Goal: Transaction & Acquisition: Purchase product/service

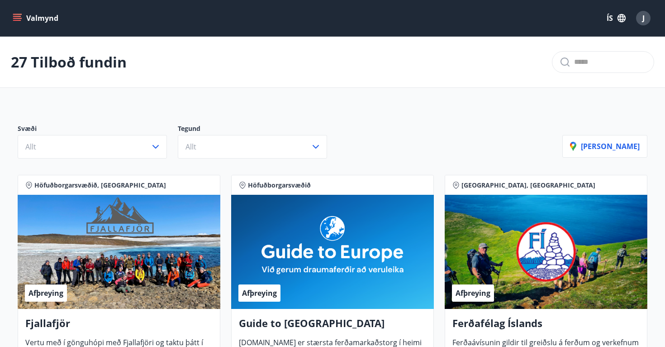
click at [609, 16] on button "ÍS" at bounding box center [616, 18] width 29 height 16
click at [514, 57] on span "English" at bounding box center [508, 57] width 22 height 9
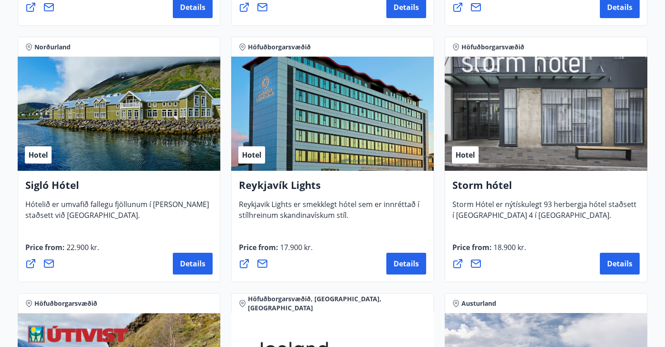
scroll to position [738, 0]
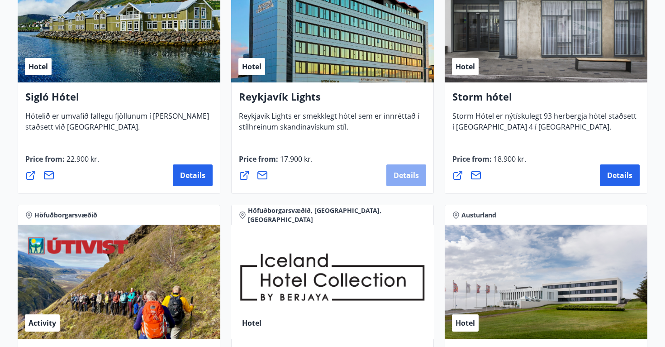
click at [405, 173] on span "Details" at bounding box center [406, 175] width 25 height 10
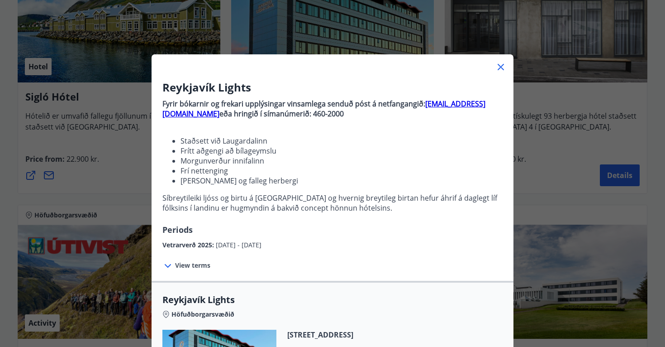
scroll to position [0, 0]
click at [499, 68] on icon at bounding box center [500, 67] width 11 height 11
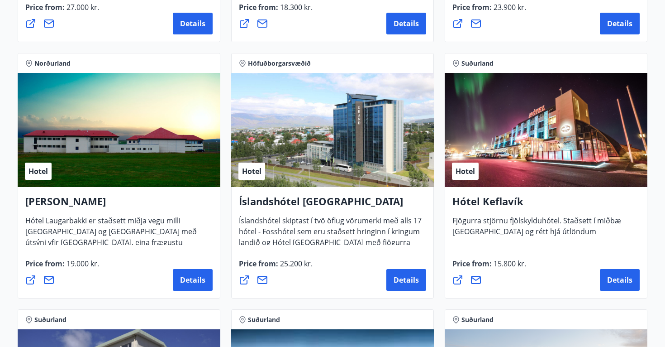
scroll to position [1679, 0]
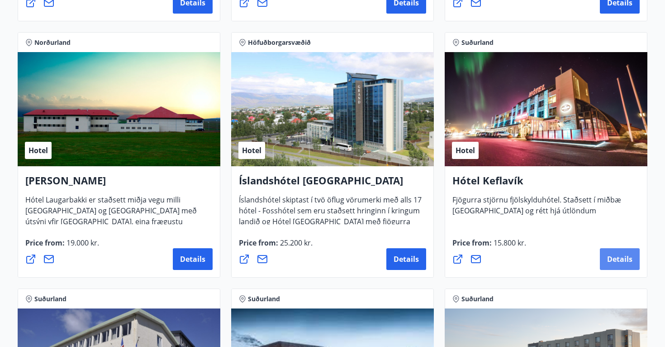
click at [617, 260] on span "Details" at bounding box center [619, 259] width 25 height 10
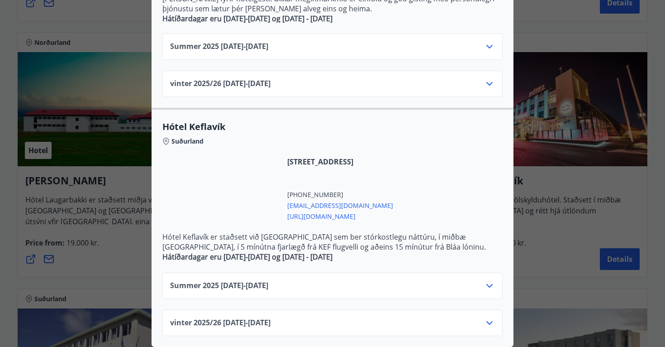
scroll to position [331, 0]
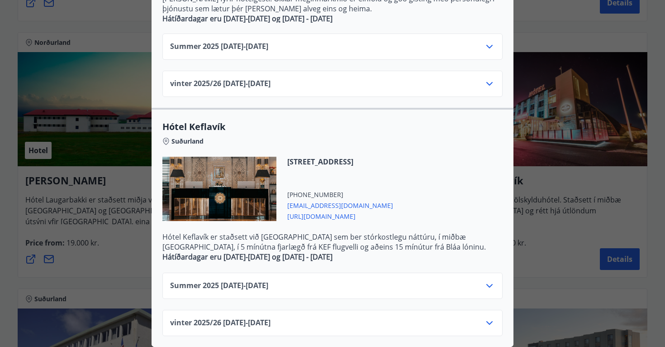
click at [369, 287] on div "Summer [PHONE_NUMBER][DATE] - [DATE]" at bounding box center [332, 289] width 325 height 18
click at [489, 285] on icon at bounding box center [489, 285] width 11 height 11
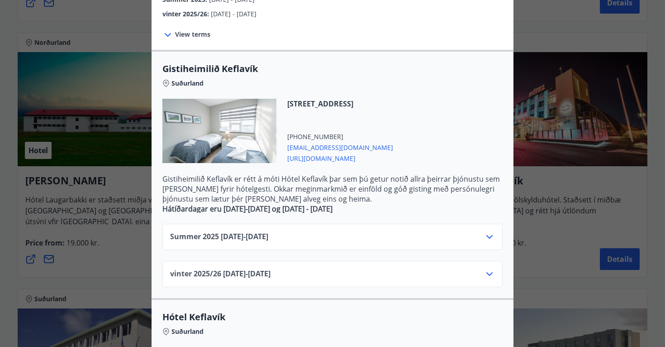
scroll to position [141, 0]
click at [490, 236] on icon at bounding box center [489, 237] width 11 height 11
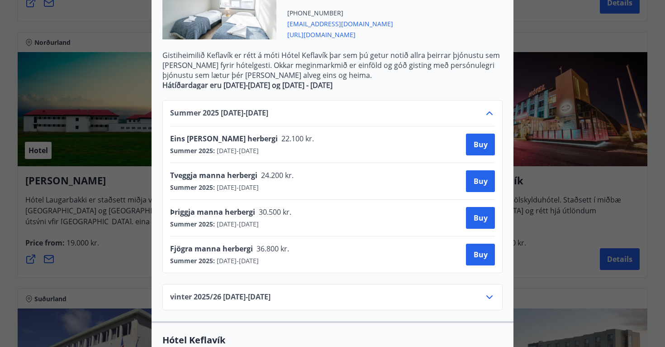
scroll to position [264, 0]
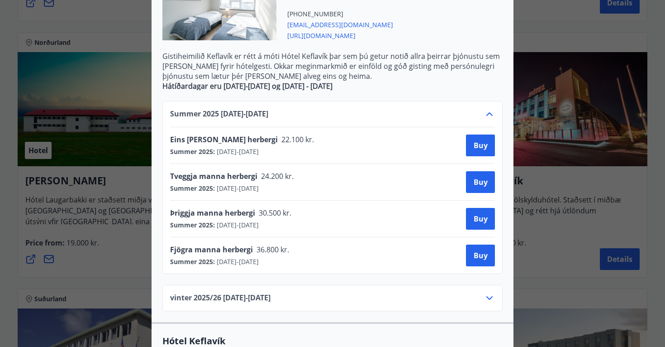
click at [567, 188] on div "Hótel Keflavík Fjögurra stjörnu fjölskylduhótel. Staðsett í miðbæ [GEOGRAPHIC_D…" at bounding box center [332, 173] width 665 height 347
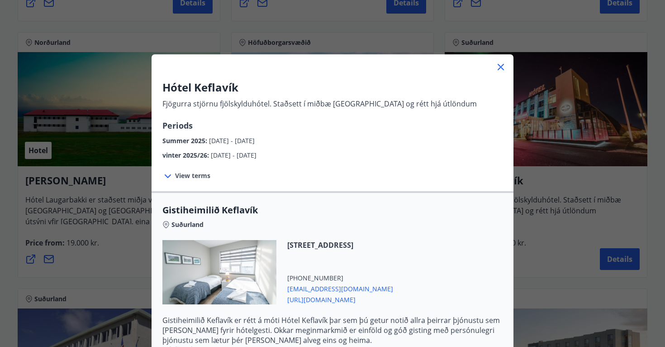
click at [501, 67] on icon at bounding box center [500, 67] width 1 height 1
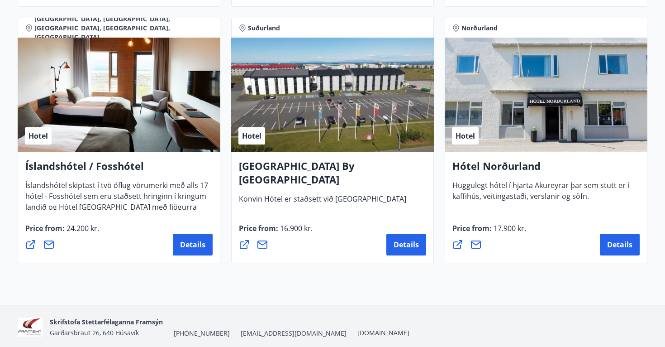
scroll to position [2208, 0]
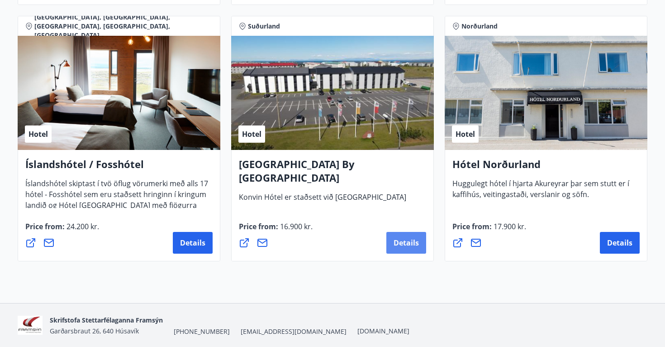
click at [405, 240] on span "Details" at bounding box center [406, 243] width 25 height 10
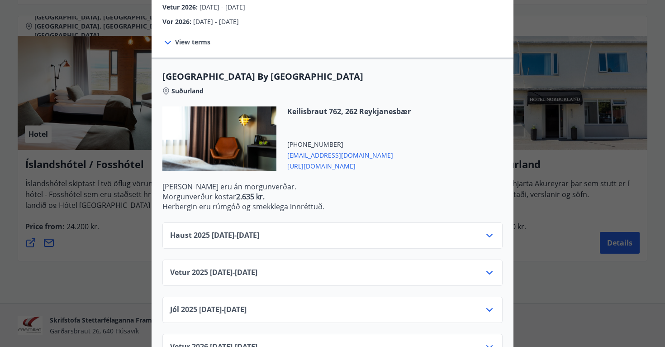
scroll to position [188, 0]
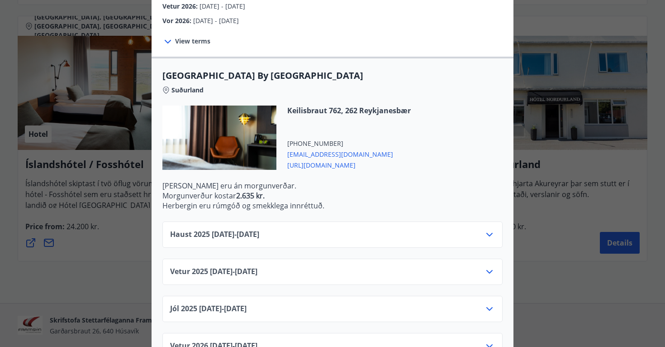
click at [308, 229] on div "Haust [PHONE_NUMBER][DATE] - [DATE]" at bounding box center [332, 238] width 325 height 18
click at [487, 233] on icon at bounding box center [489, 235] width 6 height 4
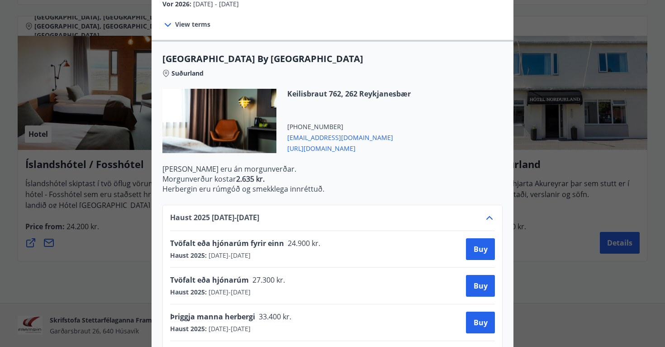
scroll to position [204, 0]
click at [550, 176] on div "[GEOGRAPHIC_DATA] By [GEOGRAPHIC_DATA] [PERSON_NAME] markmið er að veita viðski…" at bounding box center [332, 173] width 665 height 347
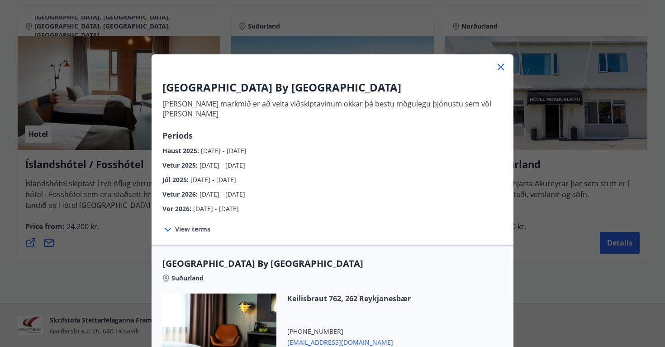
click at [503, 69] on icon at bounding box center [501, 67] width 6 height 6
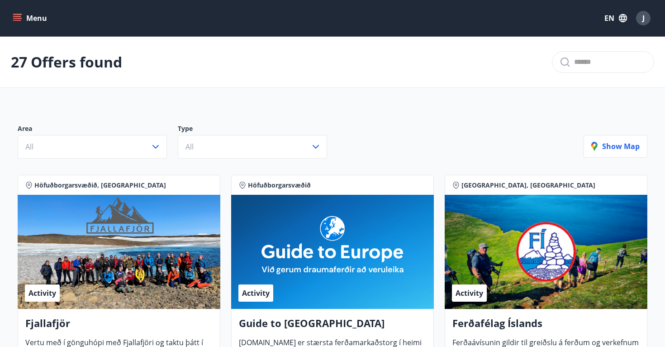
click at [19, 21] on icon "menu" at bounding box center [17, 20] width 8 height 1
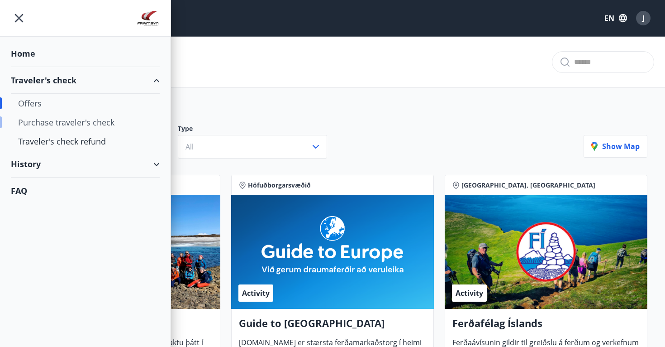
click at [66, 124] on div "Purchase traveler's check" at bounding box center [85, 122] width 134 height 19
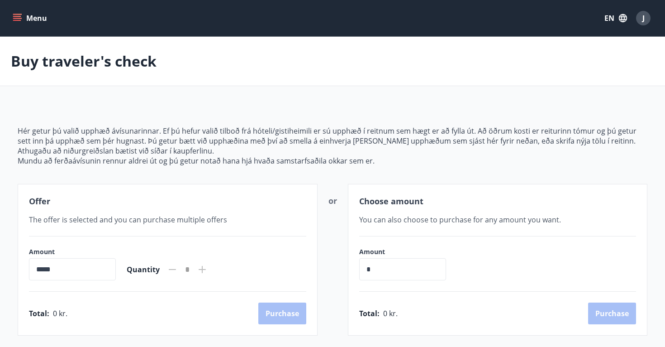
click at [19, 24] on button "Menu" at bounding box center [31, 18] width 40 height 16
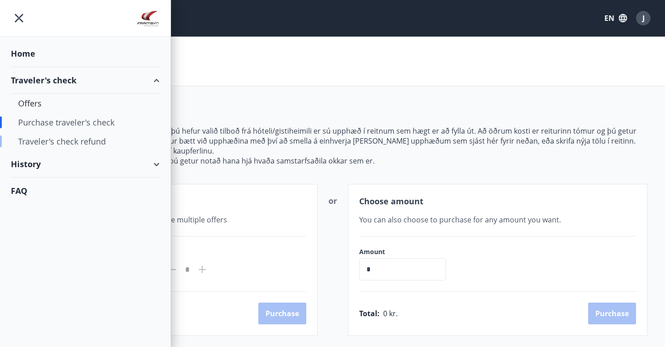
click at [65, 142] on div "Traveler's check refund" at bounding box center [85, 141] width 134 height 19
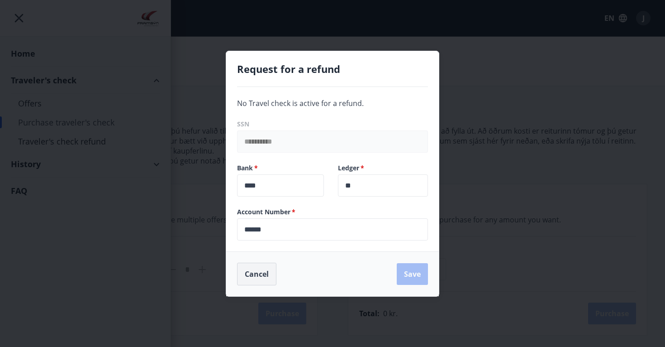
click at [252, 273] on button "Cancel" at bounding box center [256, 273] width 39 height 23
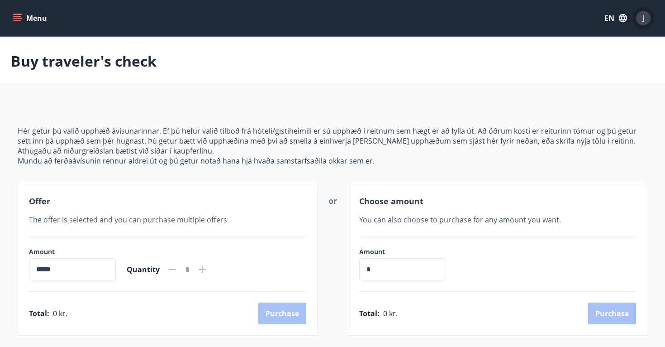
click at [643, 17] on span "J" at bounding box center [644, 18] width 2 height 10
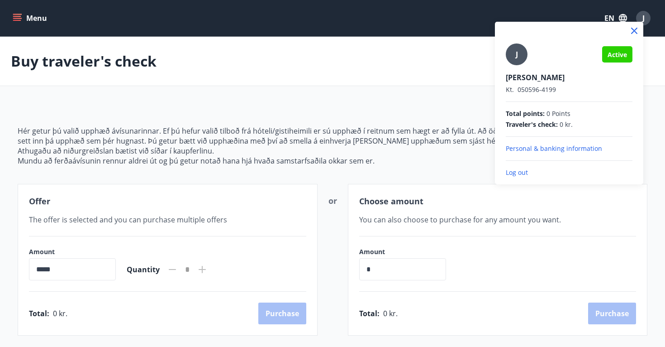
click at [24, 21] on div at bounding box center [332, 173] width 665 height 347
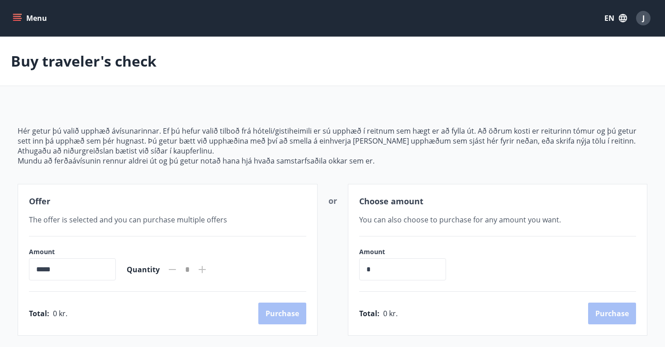
click at [19, 21] on icon "menu" at bounding box center [17, 20] width 8 height 1
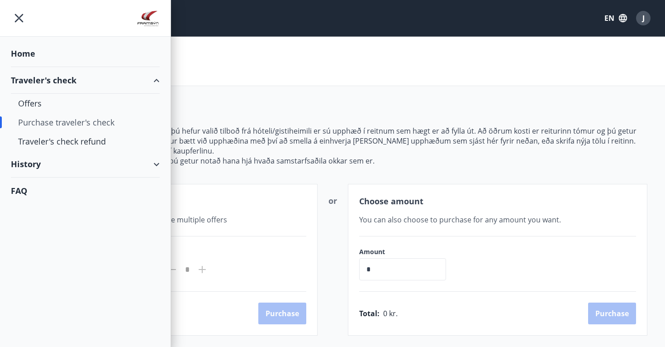
click at [29, 49] on div "Home" at bounding box center [85, 53] width 149 height 27
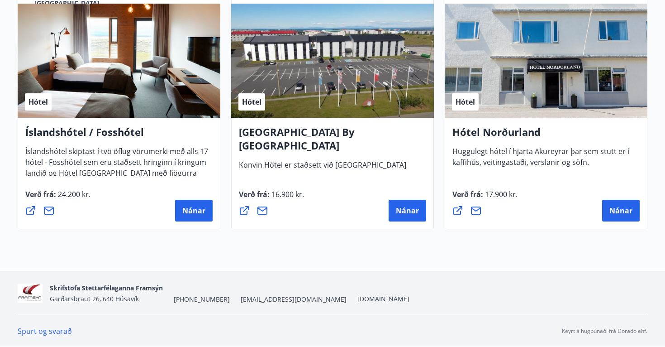
scroll to position [2240, 0]
